Goal: Check status: Check status

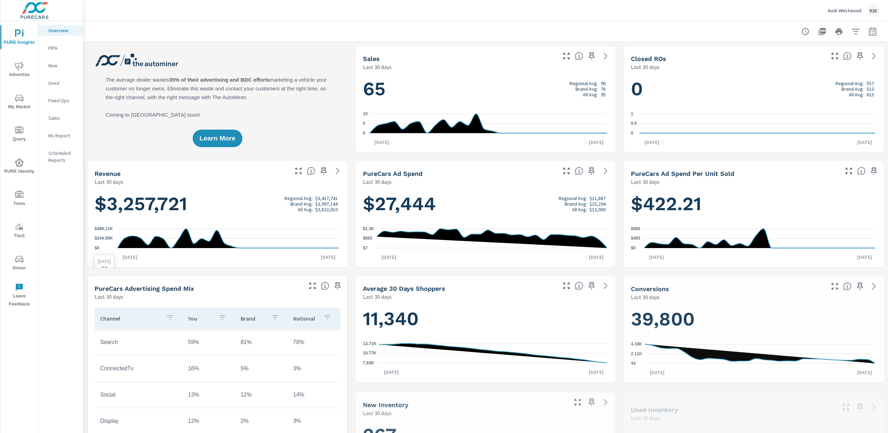
scroll to position [0, 0]
click at [25, 201] on span "Tools" at bounding box center [19, 199] width 34 height 17
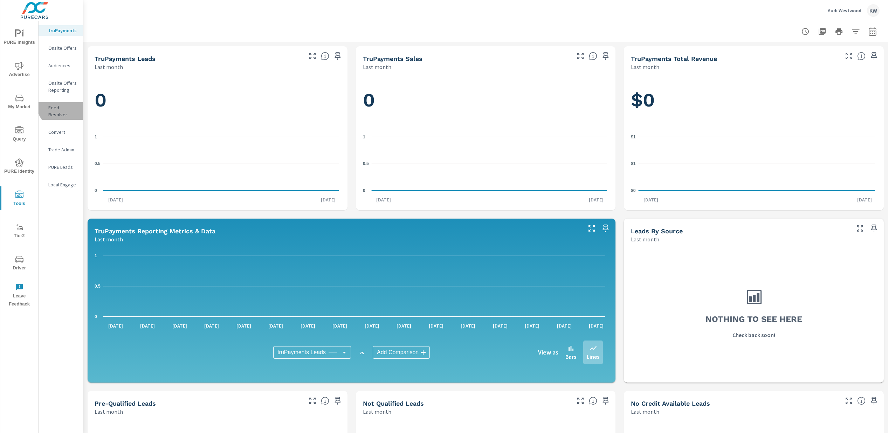
click at [63, 104] on p "Feed Resolver" at bounding box center [62, 111] width 29 height 14
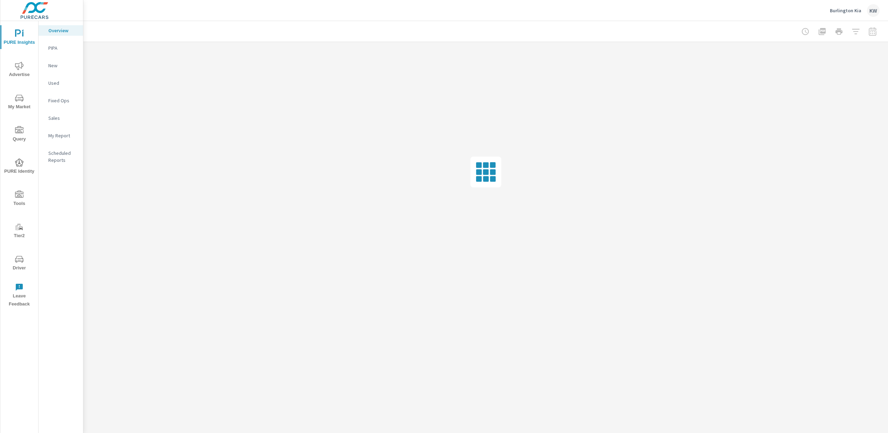
drag, startPoint x: 16, startPoint y: 63, endPoint x: 20, endPoint y: 70, distance: 7.7
click at [16, 63] on icon "nav menu" at bounding box center [19, 66] width 8 height 8
click at [20, 202] on span "Tools" at bounding box center [19, 199] width 34 height 17
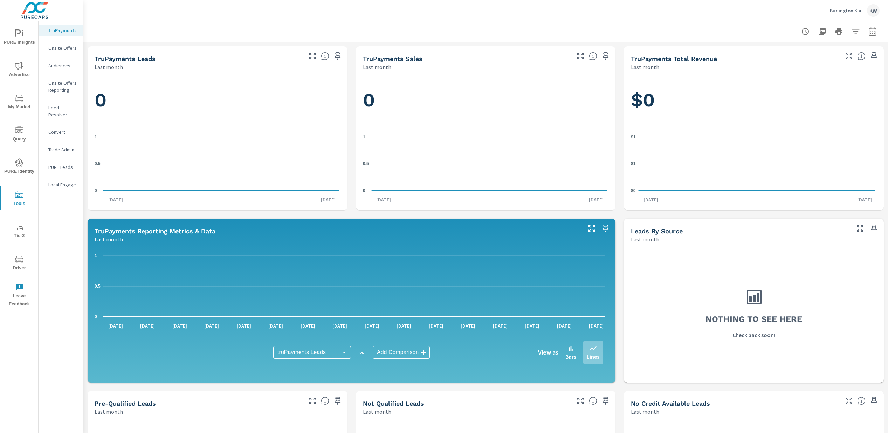
click at [58, 49] on p "Onsite Offers" at bounding box center [62, 48] width 29 height 7
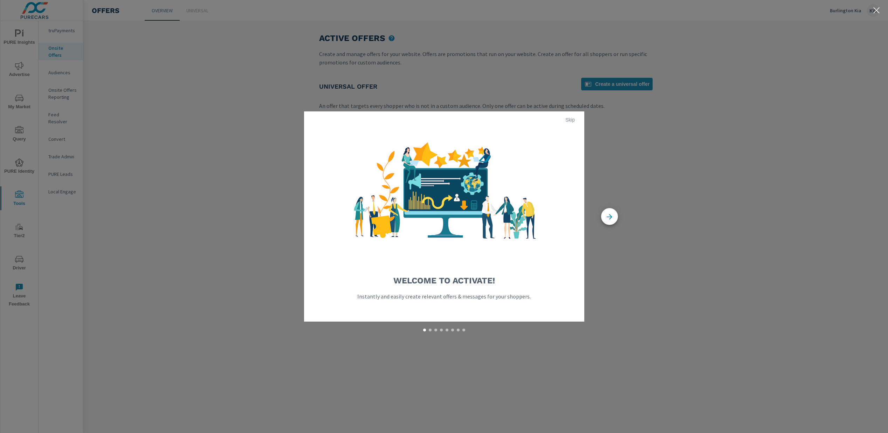
click at [570, 119] on span "Skip" at bounding box center [570, 120] width 17 height 6
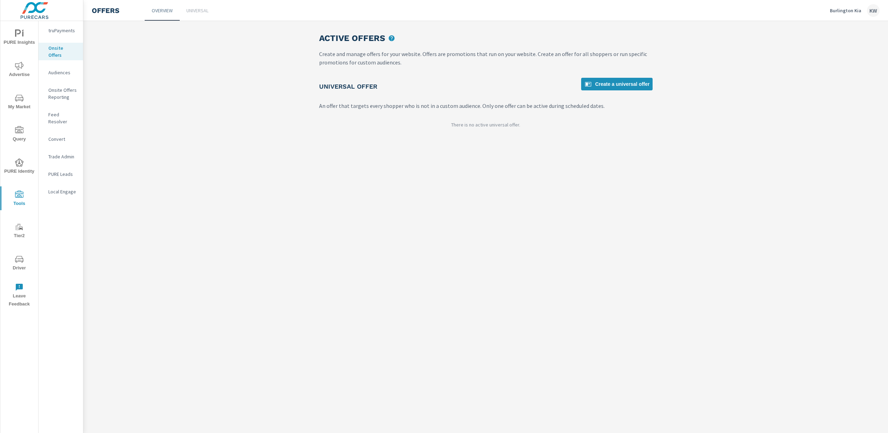
click at [56, 69] on p "Audiences" at bounding box center [62, 72] width 29 height 7
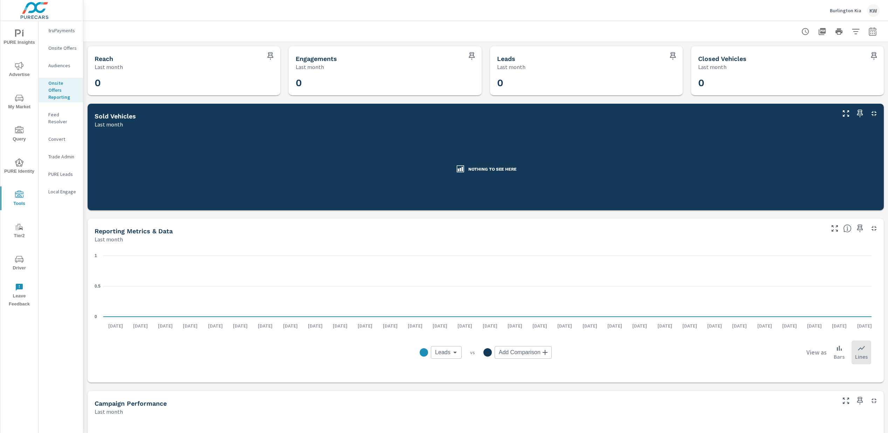
click at [61, 111] on p "Feed Resolver" at bounding box center [62, 118] width 29 height 14
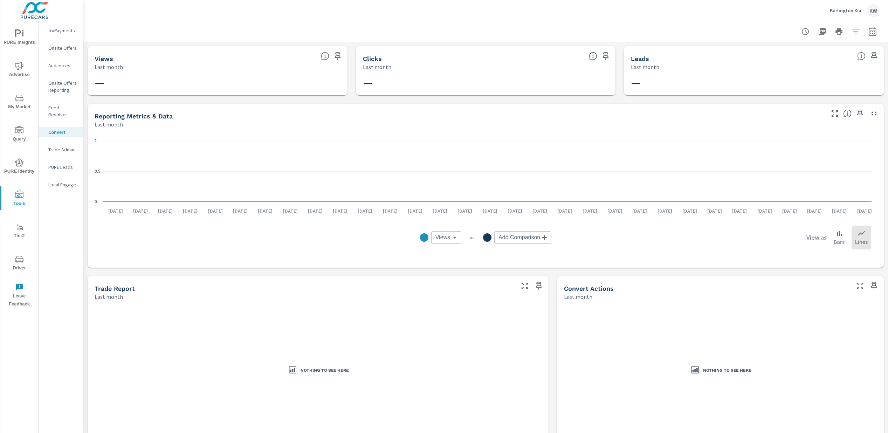
scroll to position [11, 0]
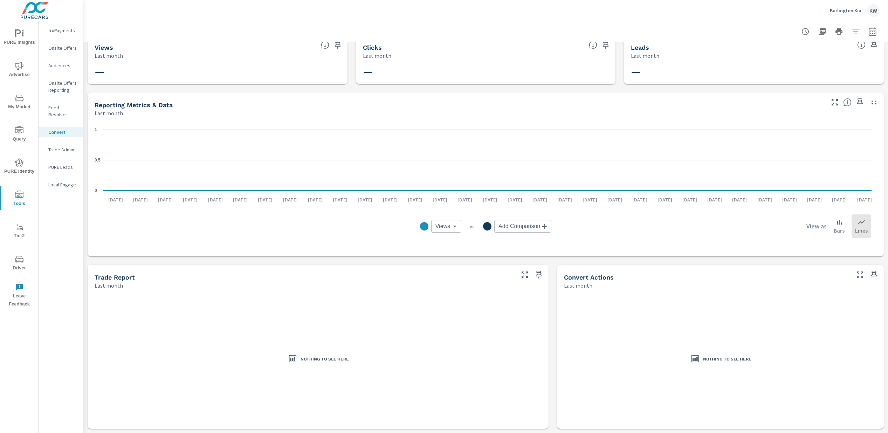
click at [62, 181] on p "Local Engage" at bounding box center [62, 184] width 29 height 7
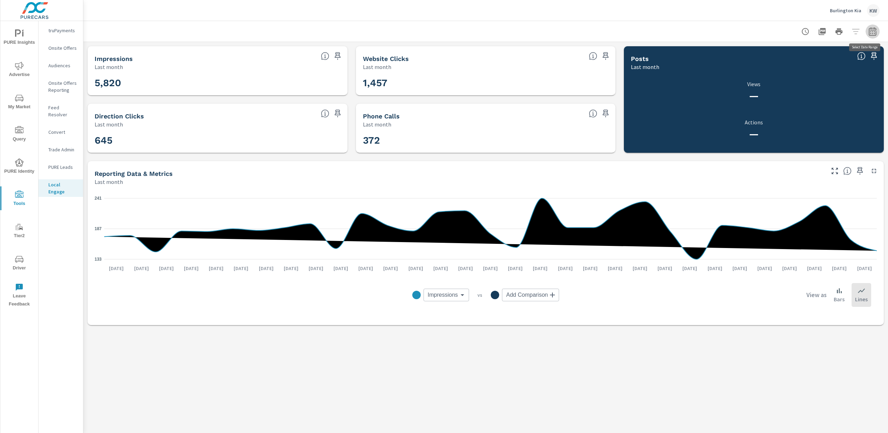
click at [873, 32] on icon "button" at bounding box center [873, 31] width 8 height 8
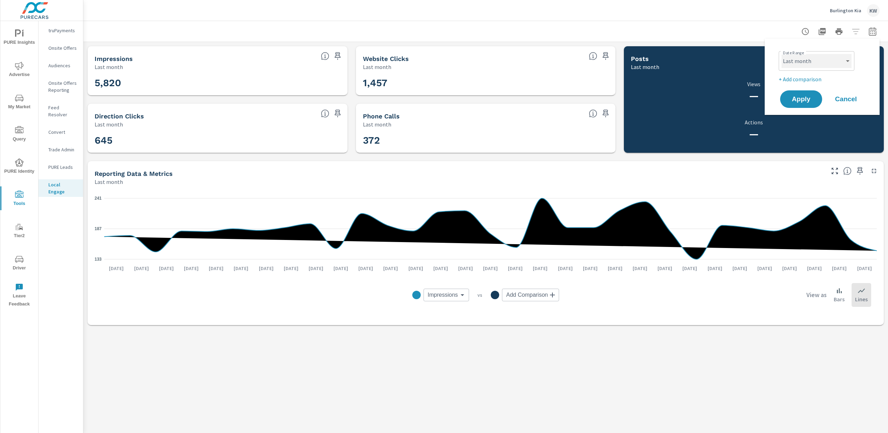
click at [831, 62] on select "Custom [DATE] Last week Last 7 days Last 14 days Last 30 days Last 45 days Last…" at bounding box center [817, 61] width 70 height 14
click at [782, 54] on select "Custom [DATE] Last week Last 7 days Last 14 days Last 30 days Last 45 days Last…" at bounding box center [817, 61] width 70 height 14
select select "Month to date"
drag, startPoint x: 803, startPoint y: 102, endPoint x: 772, endPoint y: 115, distance: 33.8
click at [803, 102] on span "Apply" at bounding box center [801, 99] width 28 height 6
